Goal: Find specific page/section

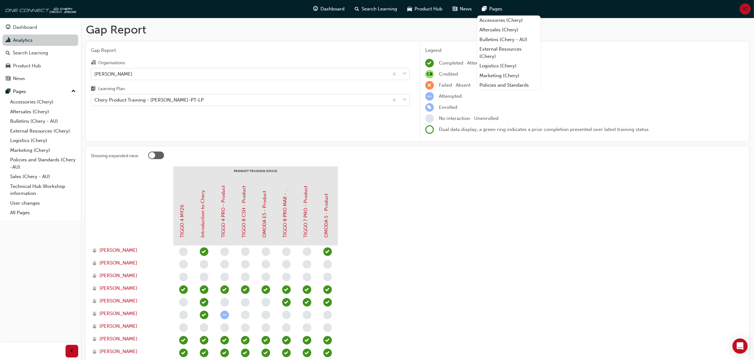
click at [59, 45] on link "Analytics" at bounding box center [41, 41] width 76 height 12
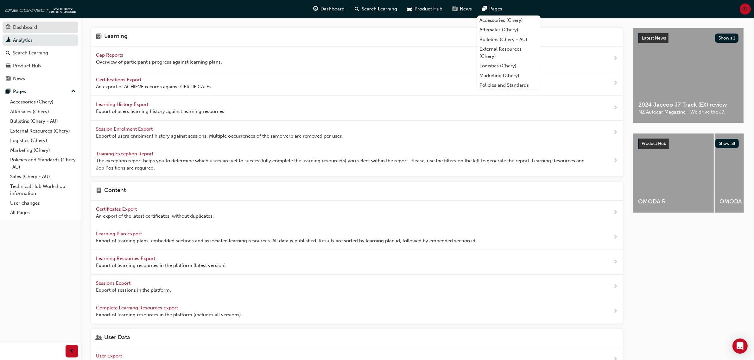
click at [48, 27] on div "Dashboard" at bounding box center [40, 27] width 69 height 8
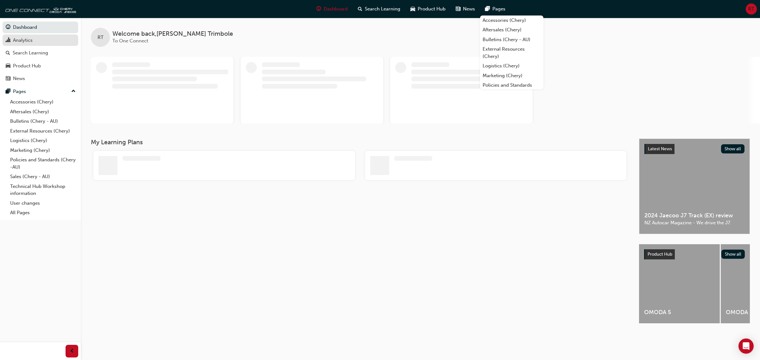
click at [48, 41] on div "Analytics" at bounding box center [40, 40] width 69 height 8
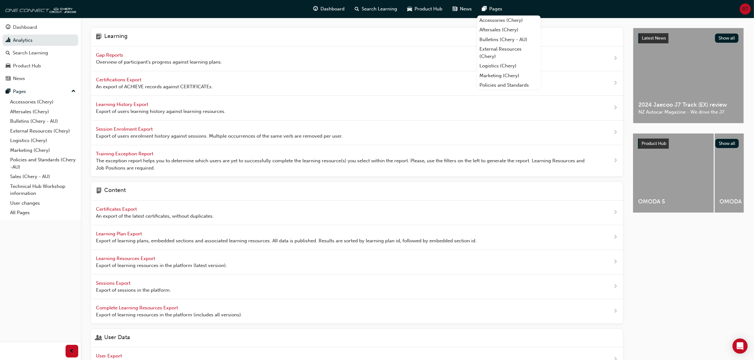
click at [108, 54] on span "Gap Reports" at bounding box center [110, 55] width 29 height 6
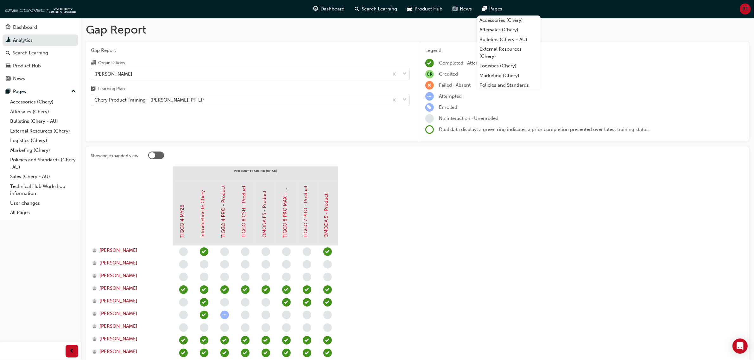
click at [365, 42] on div "Gap Report Organisations Chery Taree Learning Plan Chery Product Training - [PE…" at bounding box center [250, 92] width 329 height 100
click at [374, 33] on h1 "Gap Report" at bounding box center [417, 30] width 663 height 14
click at [602, 242] on section "PRODUCT TRAINING ([PERSON_NAME]) TIGGO 4 MY26 Introduction to [PERSON_NAME] 4 P…" at bounding box center [417, 314] width 653 height 295
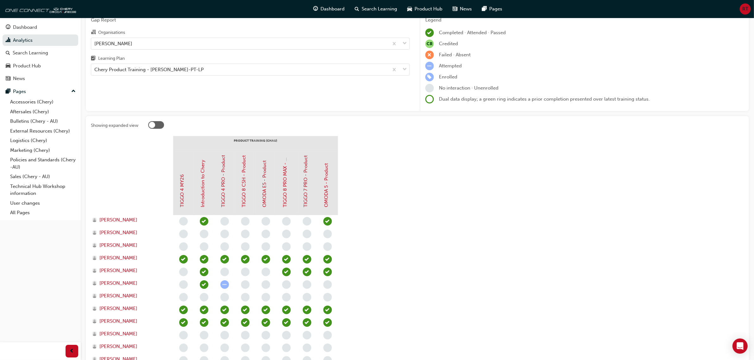
scroll to position [40, 0]
